Goal: Task Accomplishment & Management: Manage account settings

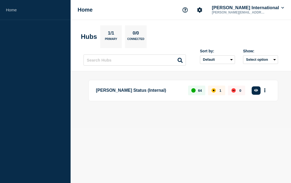
click at [255, 92] on icon "button" at bounding box center [256, 90] width 4 height 3
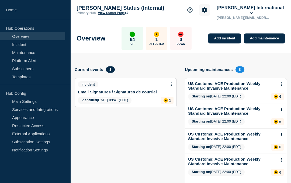
click at [207, 12] on icon "Account settings" at bounding box center [204, 9] width 5 height 5
click at [211, 38] on section "Account settings Team Members" at bounding box center [218, 29] width 44 height 24
click at [213, 34] on link "Team Members" at bounding box center [219, 32] width 28 height 5
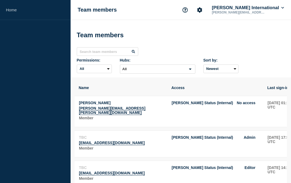
scroll to position [0, 2]
click at [236, 111] on td "[PERSON_NAME] Status (Internal) No access" at bounding box center [216, 110] width 90 height 21
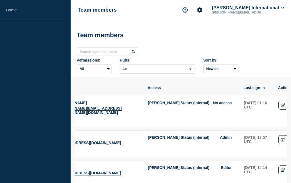
scroll to position [0, 35]
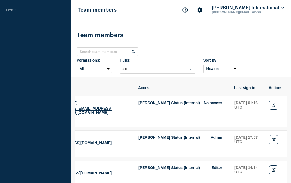
click at [275, 106] on link "Edit" at bounding box center [273, 104] width 9 height 9
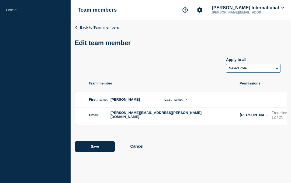
click at [274, 71] on select "Select role Admin Manager Editor" at bounding box center [253, 68] width 54 height 9
select select "2"
click at [107, 152] on button "Save" at bounding box center [95, 146] width 40 height 11
